Goal: Task Accomplishment & Management: Use online tool/utility

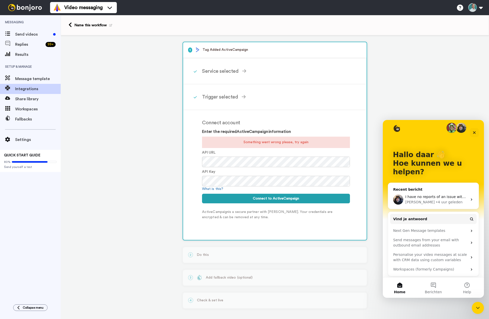
scroll to position [7, 0]
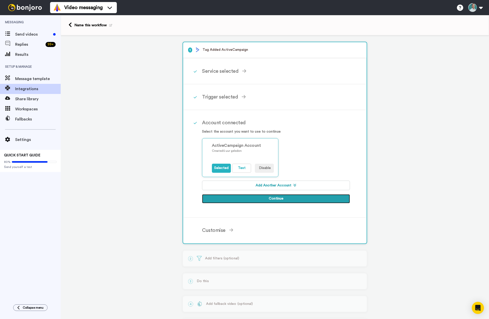
click at [272, 199] on button "Continue" at bounding box center [276, 198] width 148 height 9
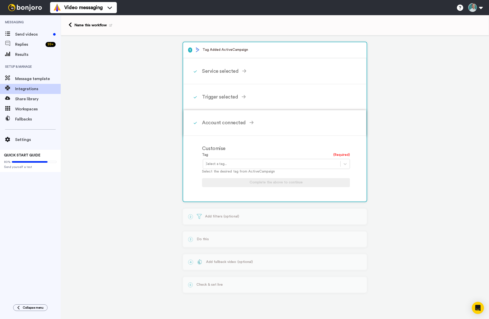
click at [240, 123] on div "Account connected" at bounding box center [276, 123] width 148 height 8
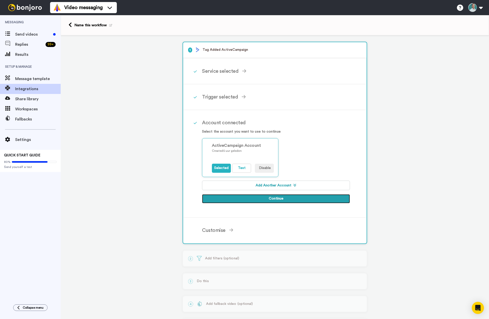
click at [277, 198] on button "Continue" at bounding box center [276, 198] width 148 height 9
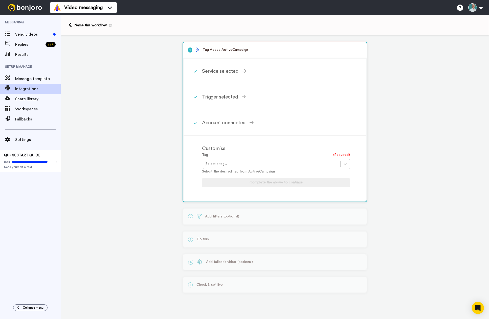
click at [239, 164] on div at bounding box center [272, 164] width 132 height 6
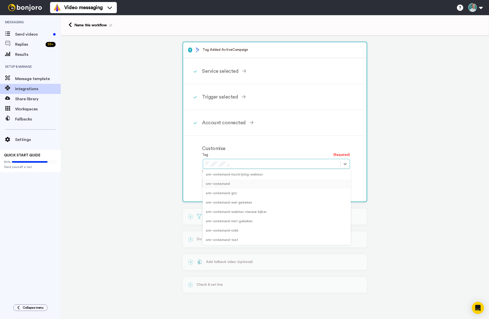
click at [221, 184] on div "smr-ondemand" at bounding box center [277, 184] width 148 height 9
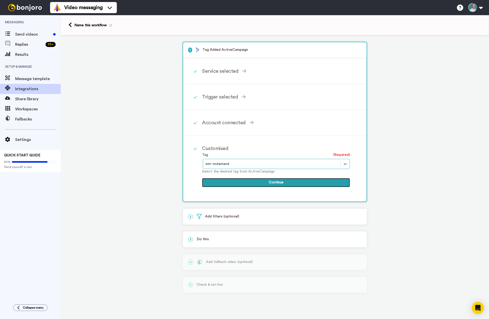
click at [278, 183] on button "Continue" at bounding box center [276, 182] width 148 height 9
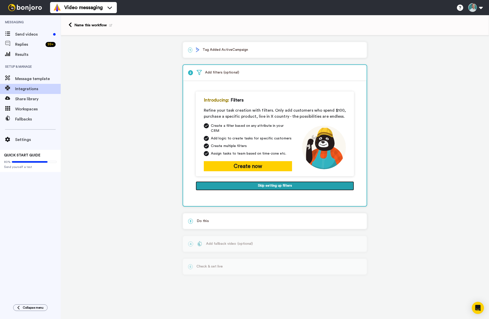
click at [281, 182] on button "Skip setting up filters" at bounding box center [275, 186] width 158 height 9
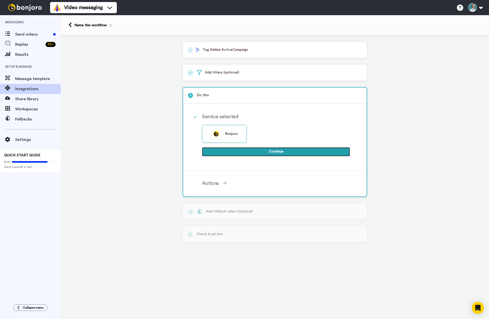
click at [281, 154] on button "Continue" at bounding box center [276, 151] width 148 height 9
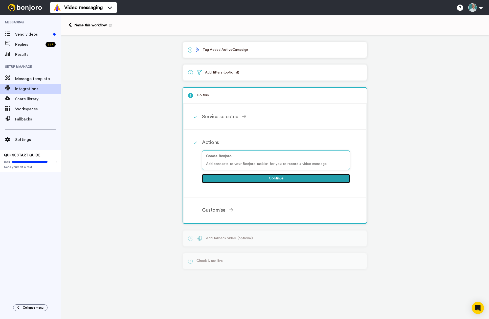
click at [277, 179] on button "Continue" at bounding box center [276, 178] width 148 height 9
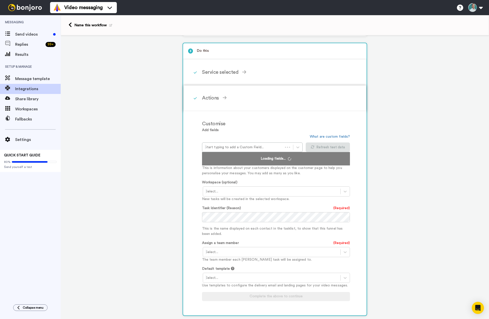
scroll to position [76, 0]
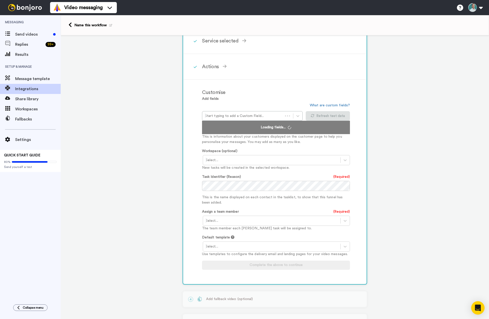
click at [478, 310] on icon "Open Intercom Messenger" at bounding box center [478, 308] width 7 height 7
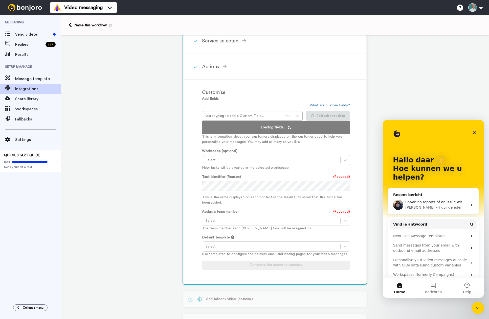
scroll to position [0, 0]
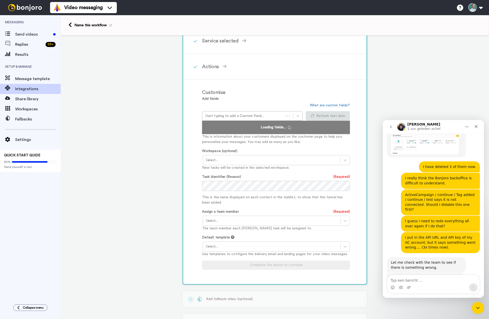
scroll to position [338, 0]
click at [477, 127] on icon "Sluiten" at bounding box center [476, 127] width 4 height 4
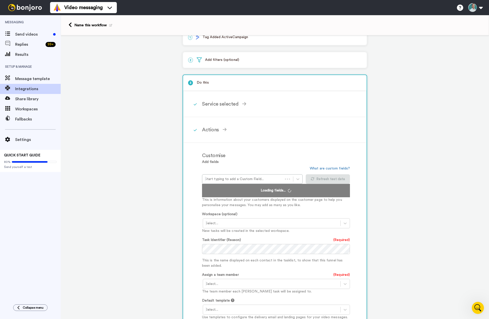
scroll to position [0, 0]
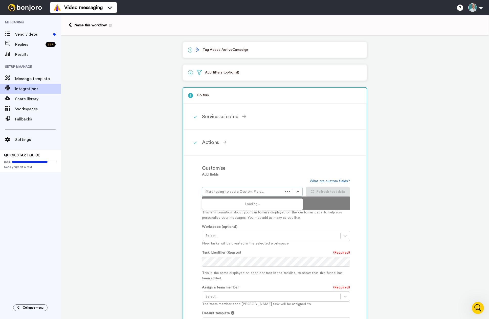
click at [224, 50] on p "1 Tag Added ActiveCampaign" at bounding box center [274, 49] width 173 height 5
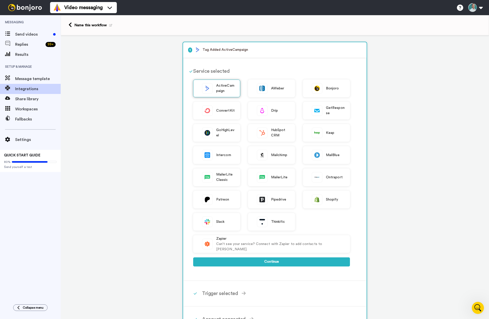
click at [209, 91] on img at bounding box center [207, 88] width 10 height 10
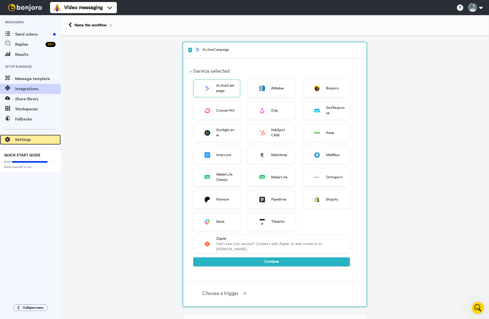
click at [18, 140] on span "Settings" at bounding box center [38, 140] width 46 height 6
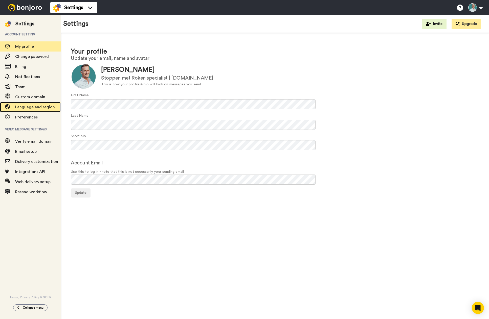
click at [30, 107] on span "Language and region" at bounding box center [35, 107] width 40 height 4
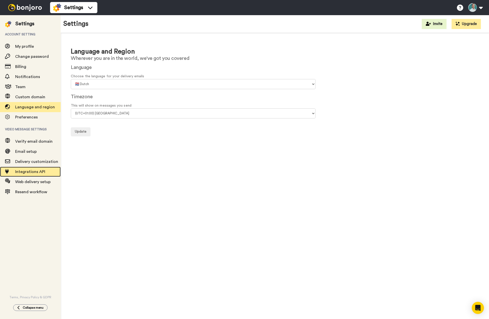
click at [35, 171] on span "Integrations API" at bounding box center [30, 172] width 30 height 4
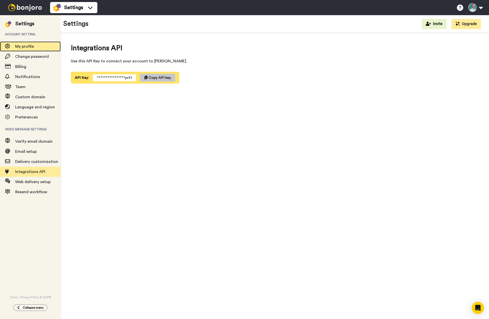
click at [25, 46] on span "My profile" at bounding box center [24, 47] width 19 height 4
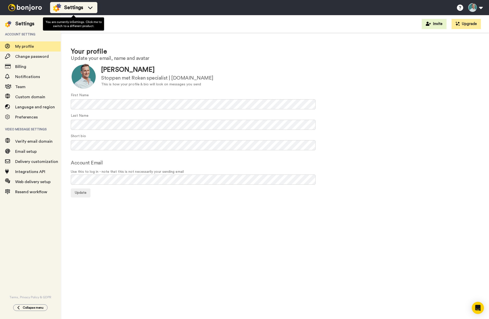
click at [76, 7] on span "Settings" at bounding box center [73, 7] width 19 height 7
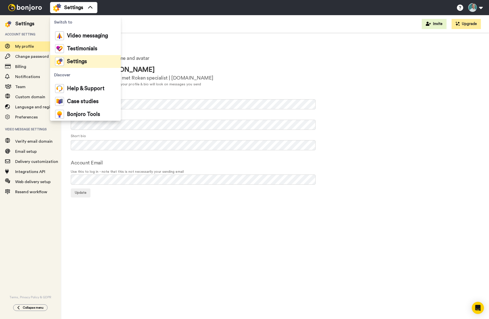
click at [152, 23] on div "Settings Invite Upgrade" at bounding box center [275, 24] width 428 height 18
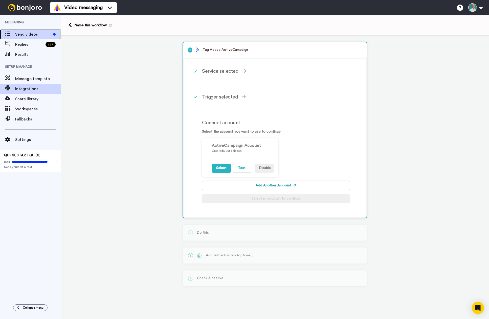
click at [24, 35] on span "Send videos" at bounding box center [33, 34] width 36 height 6
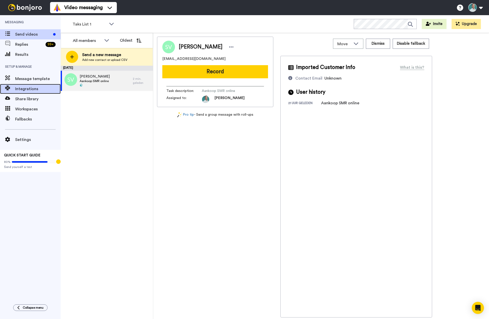
click at [25, 89] on span "Integrations" at bounding box center [38, 89] width 46 height 6
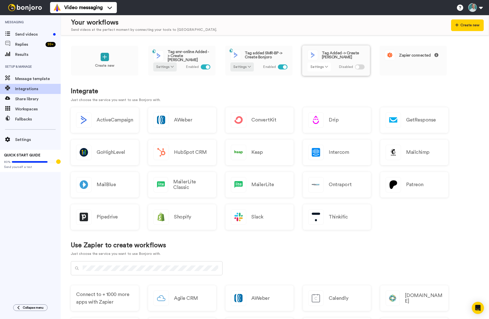
click at [321, 69] on button "Settings" at bounding box center [319, 66] width 24 height 9
click at [320, 97] on span "Remove" at bounding box center [319, 96] width 15 height 4
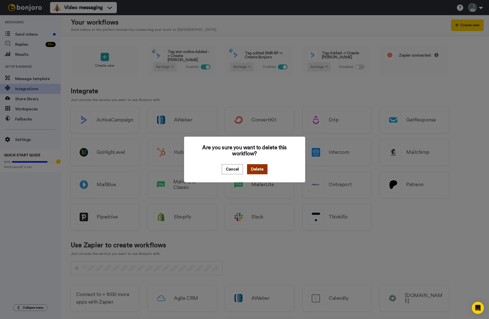
click at [254, 170] on button "Delete" at bounding box center [257, 169] width 20 height 10
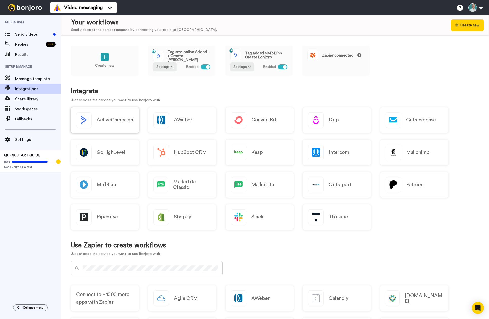
click at [111, 123] on h2 "ActiveCampaign" at bounding box center [115, 120] width 36 height 6
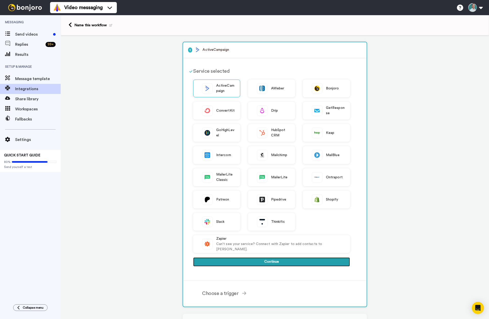
click at [264, 262] on button "Continue" at bounding box center [271, 262] width 157 height 9
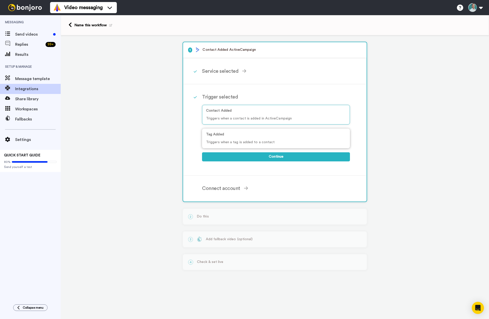
click at [234, 139] on div "Tag Added Triggers when a tag is added to a contact" at bounding box center [276, 139] width 148 height 20
click at [94, 24] on div "Name this workflow" at bounding box center [93, 25] width 38 height 5
click at [111, 26] on icon at bounding box center [110, 25] width 3 height 3
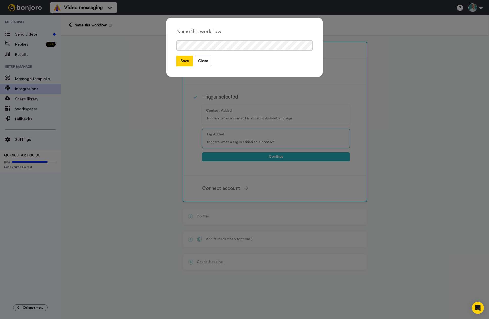
click at [80, 81] on div "Name this workflow Save Close" at bounding box center [244, 159] width 489 height 319
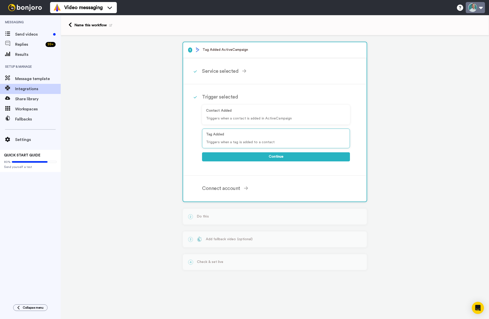
click at [479, 9] on button at bounding box center [475, 7] width 19 height 11
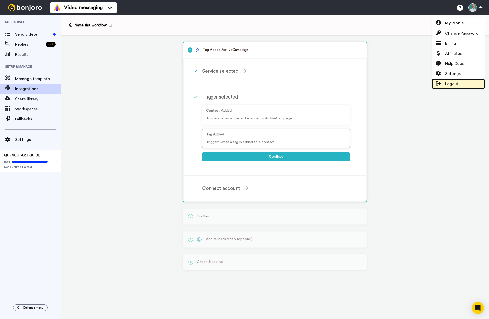
click at [453, 84] on span "Logout" at bounding box center [452, 84] width 14 height 6
